Goal: Navigation & Orientation: Find specific page/section

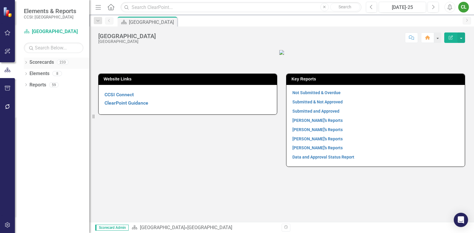
click at [26, 61] on div "Dropdown" at bounding box center [26, 62] width 4 height 5
click at [29, 73] on icon at bounding box center [29, 73] width 1 height 3
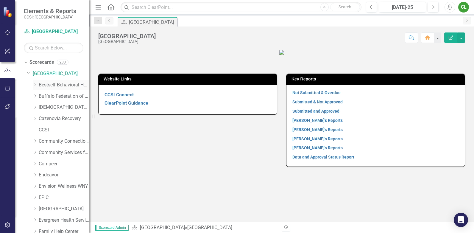
click at [46, 84] on link "Bestself Behavioral Health, Inc." at bounding box center [64, 85] width 51 height 7
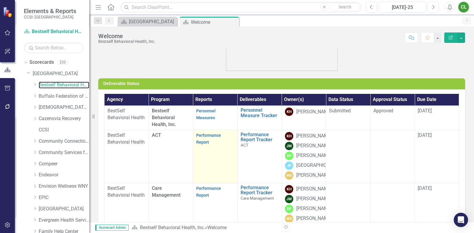
scroll to position [7, 0]
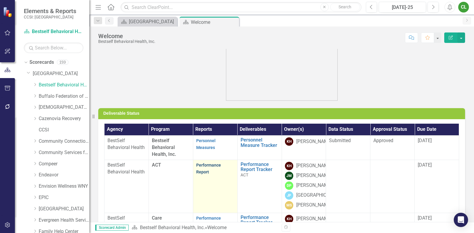
click at [199, 166] on link "Performance Report" at bounding box center [208, 169] width 25 height 12
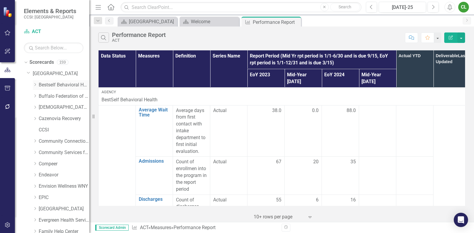
click at [51, 83] on link "Bestself Behavioral Health, Inc." at bounding box center [64, 85] width 51 height 7
